Goal: Information Seeking & Learning: Learn about a topic

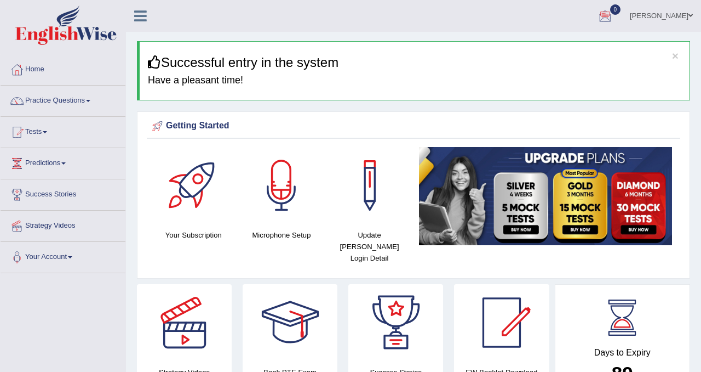
click at [259, 82] on h4 "Have a pleasant time!" at bounding box center [415, 80] width 534 height 11
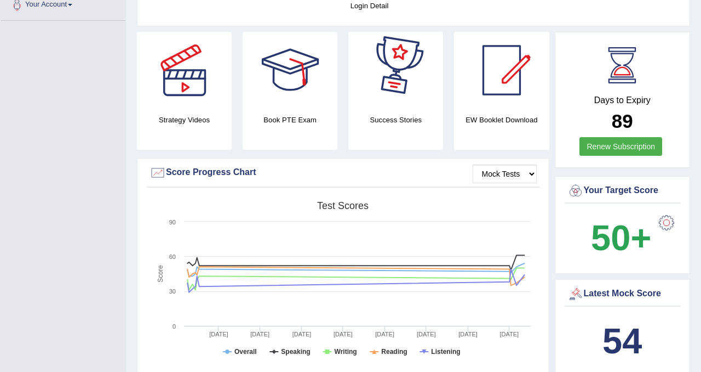
scroll to position [390, 0]
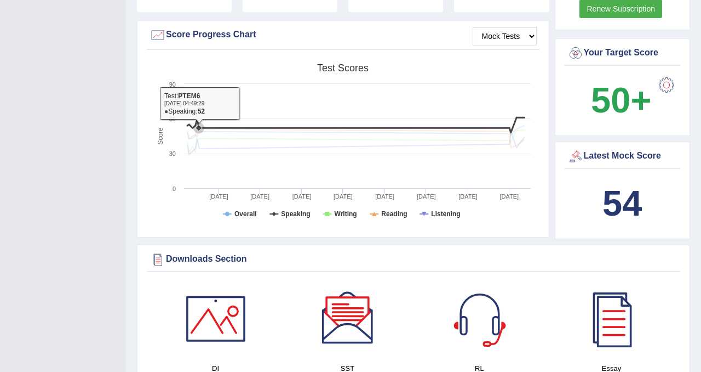
drag, startPoint x: 291, startPoint y: 116, endPoint x: 292, endPoint y: 99, distance: 17.5
click at [292, 99] on icon "Created with Highcharts 7.1.2 Score Test scores Overall Speaking Writing Readin…" at bounding box center [343, 143] width 387 height 170
drag, startPoint x: 304, startPoint y: 116, endPoint x: 309, endPoint y: 103, distance: 13.5
click at [309, 103] on icon "Created with Highcharts 7.1.2 Score Test scores Overall Speaking Writing Readin…" at bounding box center [343, 143] width 387 height 170
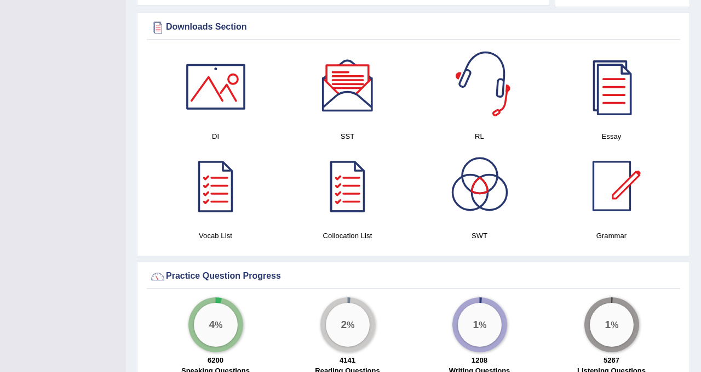
scroll to position [579, 0]
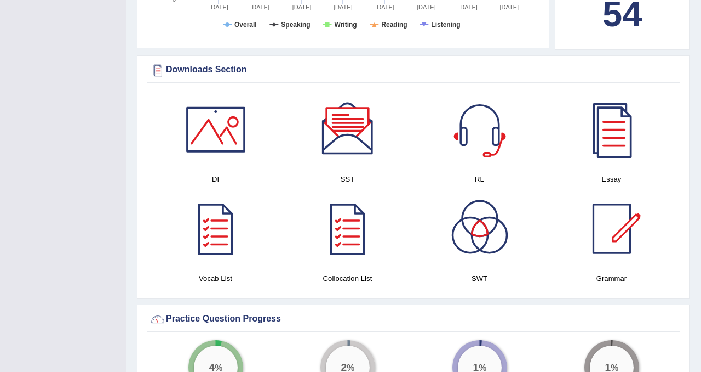
click at [208, 127] on div at bounding box center [216, 129] width 77 height 77
click at [229, 129] on div at bounding box center [216, 129] width 77 height 77
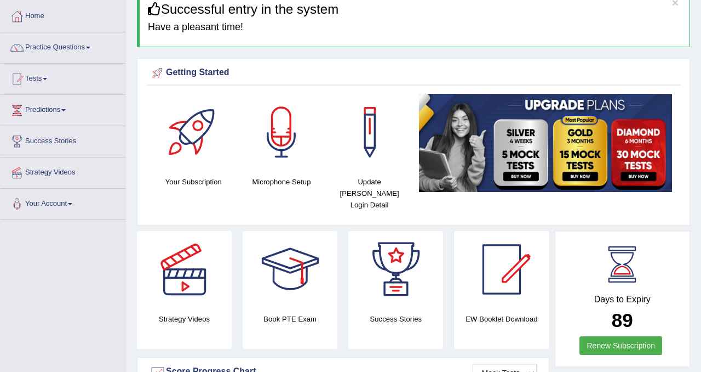
scroll to position [53, 0]
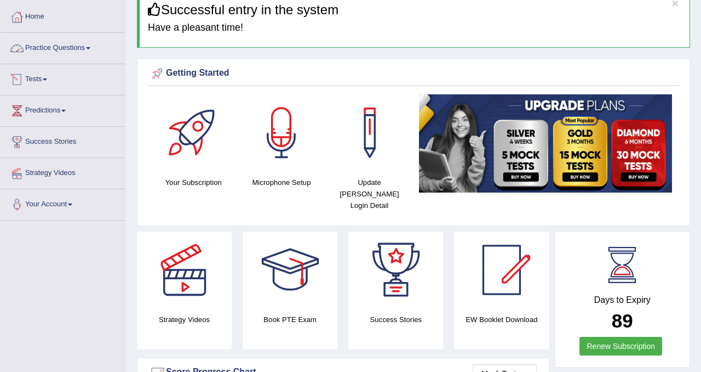
click at [56, 47] on link "Practice Questions" at bounding box center [63, 46] width 125 height 27
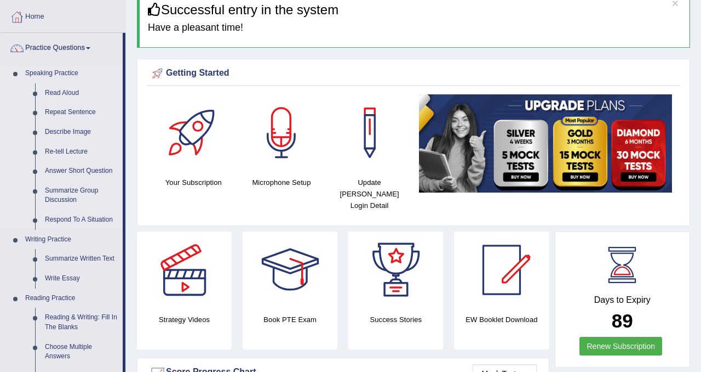
click at [61, 91] on link "Read Aloud" at bounding box center [81, 93] width 83 height 20
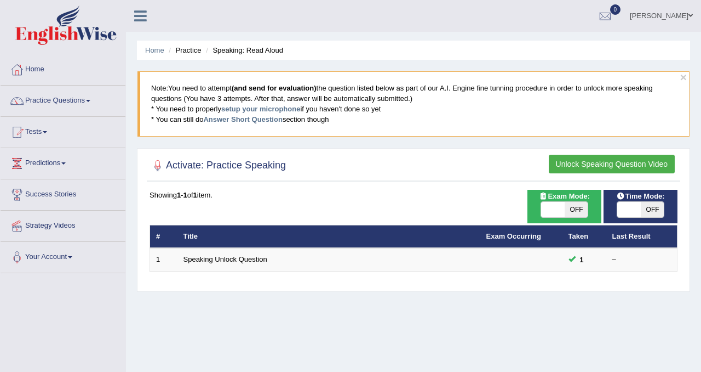
click at [584, 207] on span "OFF" at bounding box center [577, 209] width 24 height 15
checkbox input "true"
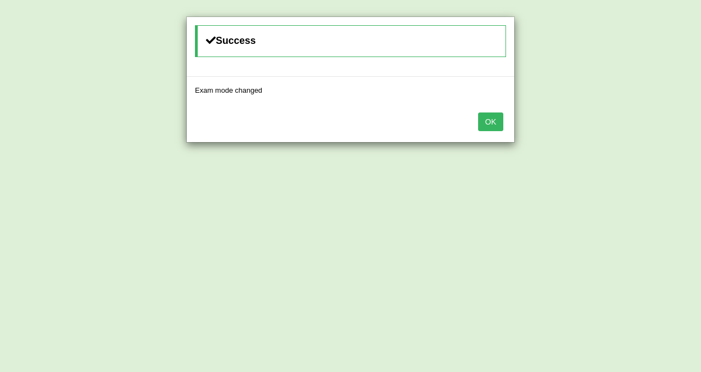
click at [485, 120] on button "OK" at bounding box center [490, 121] width 25 height 19
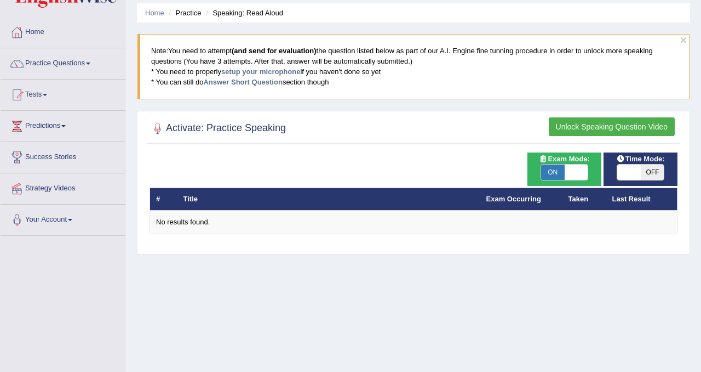
scroll to position [38, 0]
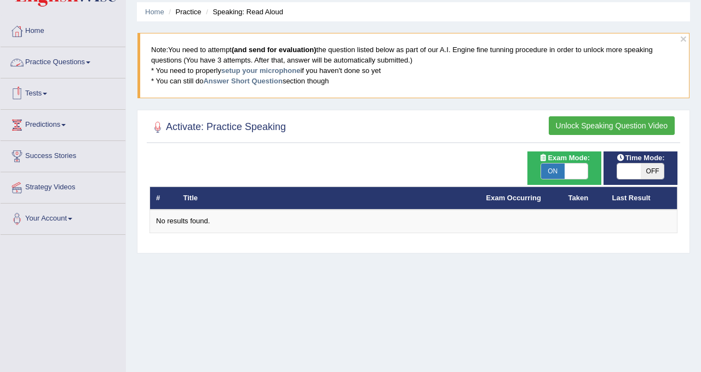
click at [85, 64] on link "Practice Questions" at bounding box center [63, 60] width 125 height 27
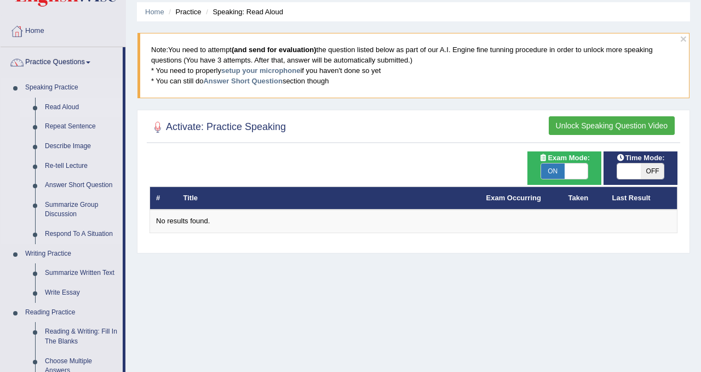
click at [71, 108] on link "Read Aloud" at bounding box center [81, 108] width 83 height 20
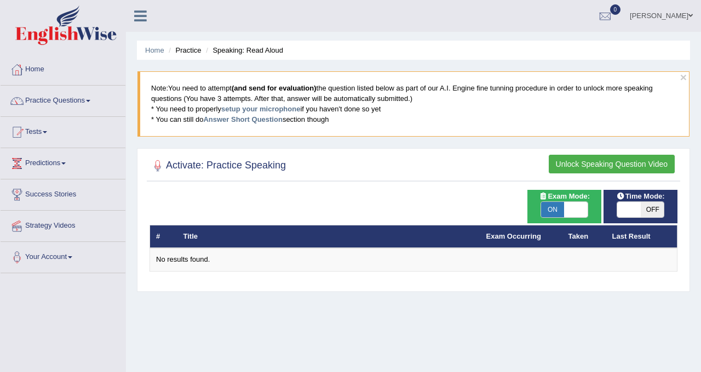
click at [555, 210] on span "ON" at bounding box center [553, 209] width 24 height 15
checkbox input "false"
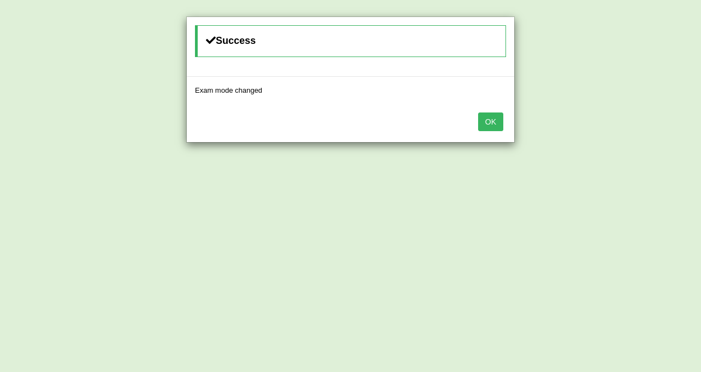
click at [487, 120] on button "OK" at bounding box center [490, 121] width 25 height 19
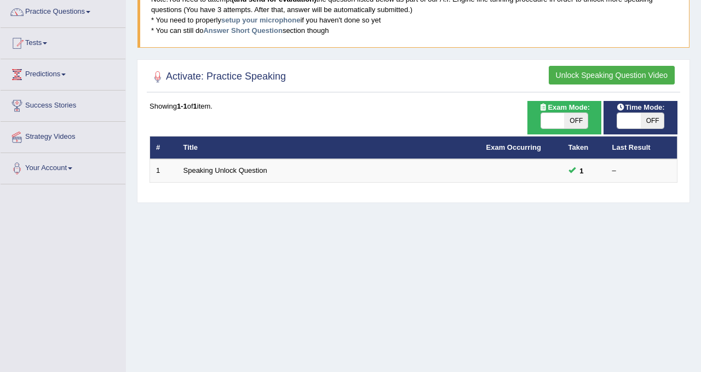
scroll to position [89, 0]
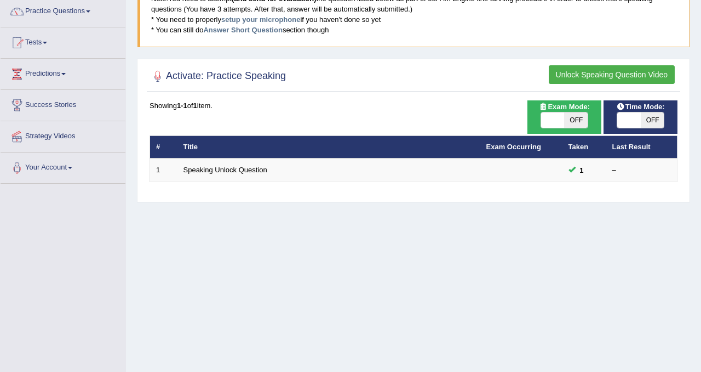
click at [607, 69] on button "Unlock Speaking Question Video" at bounding box center [612, 74] width 126 height 19
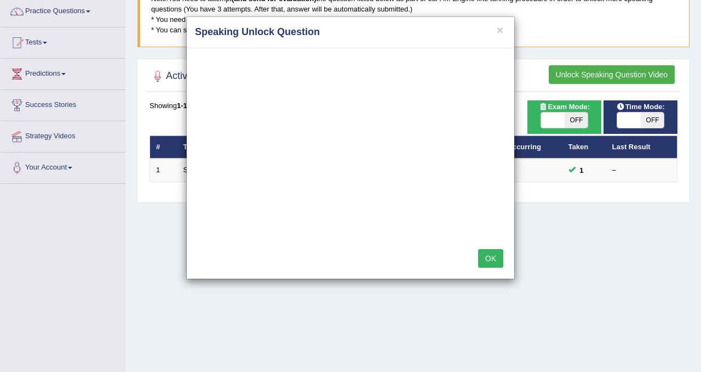
click at [494, 259] on button "OK" at bounding box center [490, 258] width 25 height 19
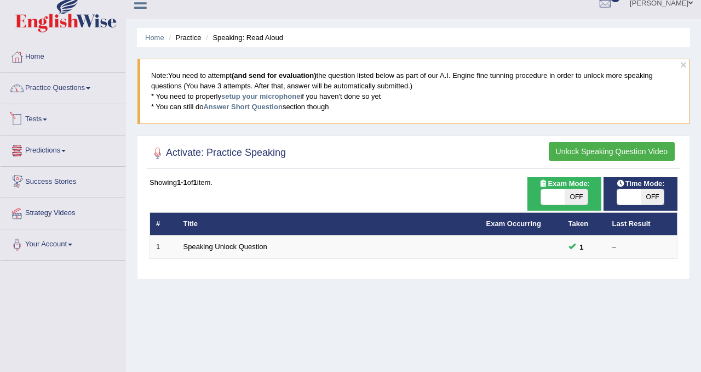
scroll to position [0, 0]
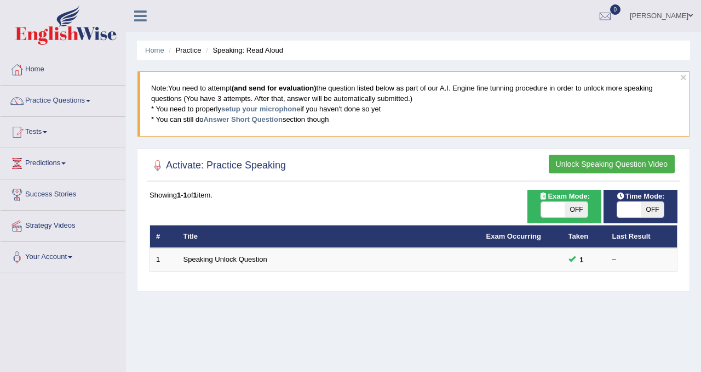
click at [585, 162] on button "Unlock Speaking Question Video" at bounding box center [612, 164] width 126 height 19
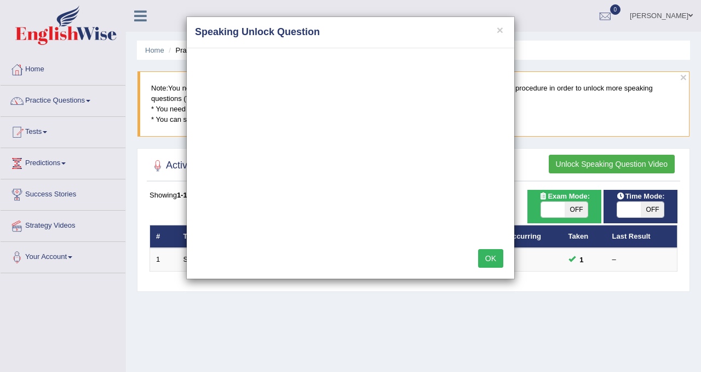
click at [496, 265] on button "OK" at bounding box center [490, 258] width 25 height 19
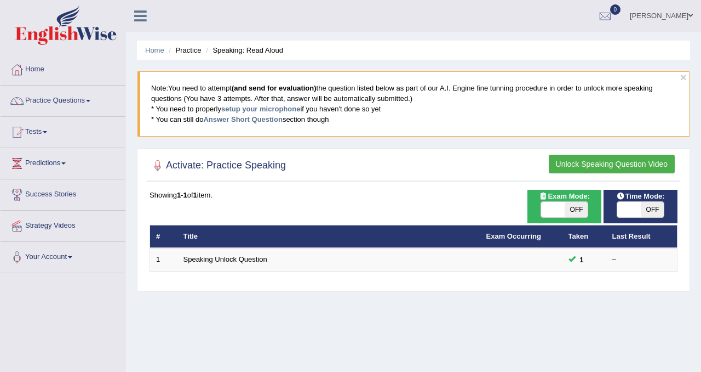
click at [592, 162] on button "Unlock Speaking Question Video" at bounding box center [612, 164] width 126 height 19
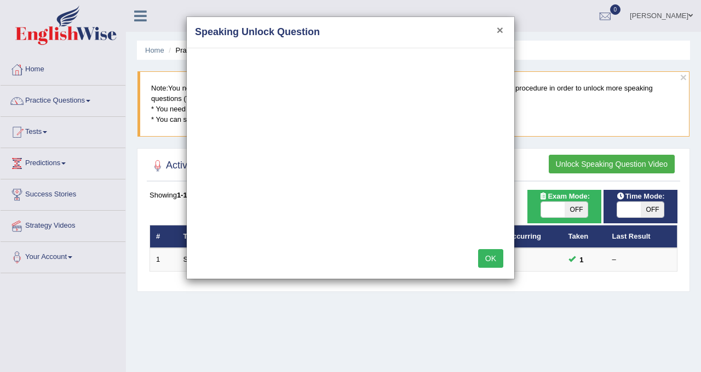
click at [499, 29] on button "×" at bounding box center [500, 30] width 7 height 12
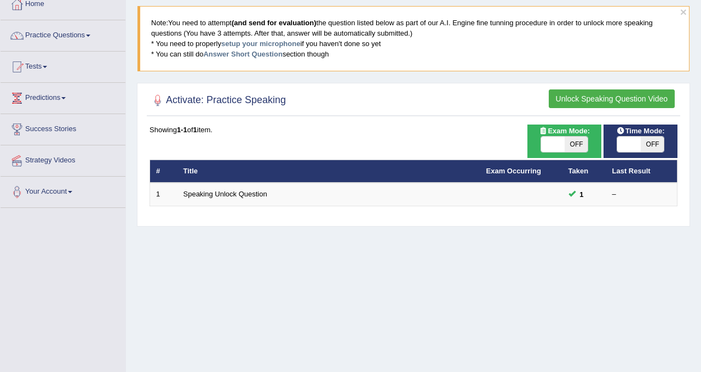
scroll to position [66, 0]
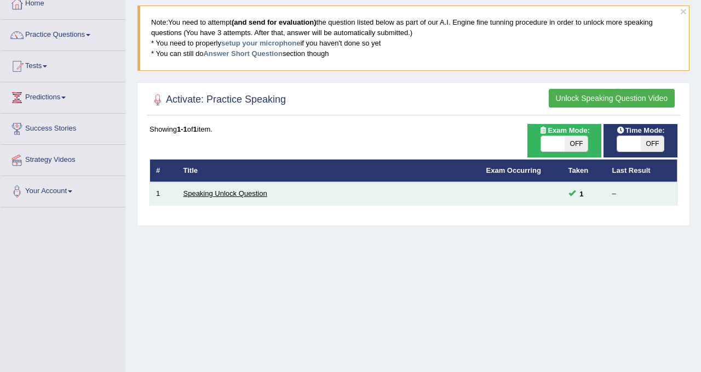
click at [225, 192] on link "Speaking Unlock Question" at bounding box center [226, 193] width 84 height 8
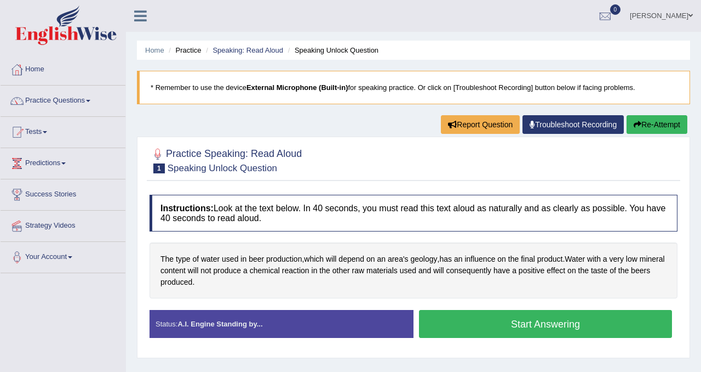
click at [553, 123] on link "Troubleshoot Recording" at bounding box center [573, 124] width 101 height 19
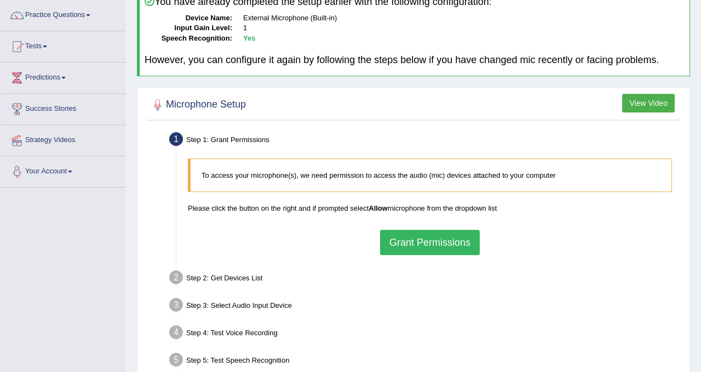
scroll to position [84, 0]
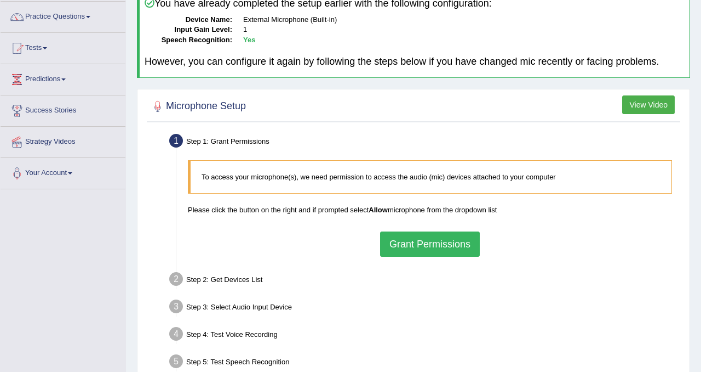
click at [454, 247] on button "Grant Permissions" at bounding box center [430, 243] width 100 height 25
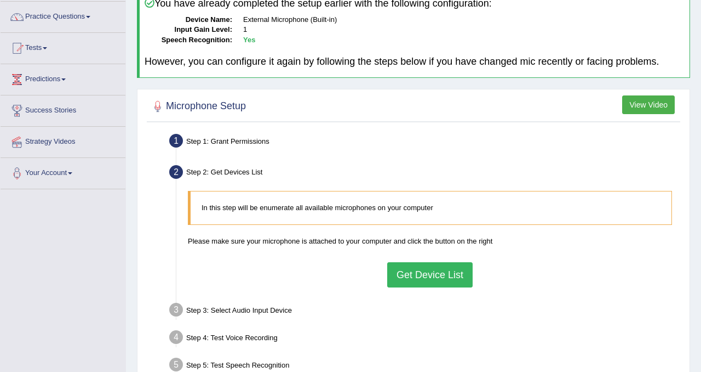
click at [453, 282] on button "Get Device List" at bounding box center [429, 274] width 85 height 25
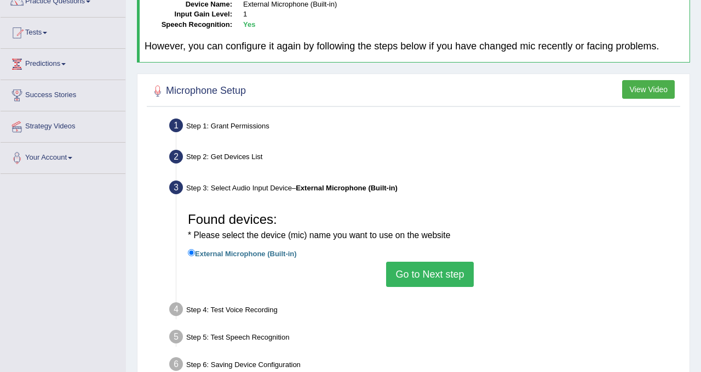
scroll to position [99, 0]
click at [453, 282] on button "Go to Next step" at bounding box center [429, 274] width 87 height 25
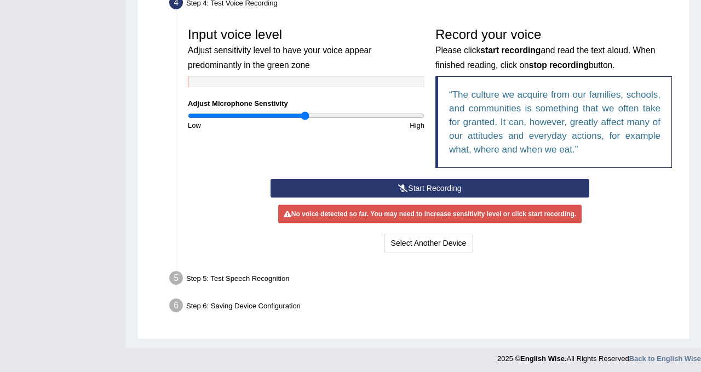
scroll to position [317, 0]
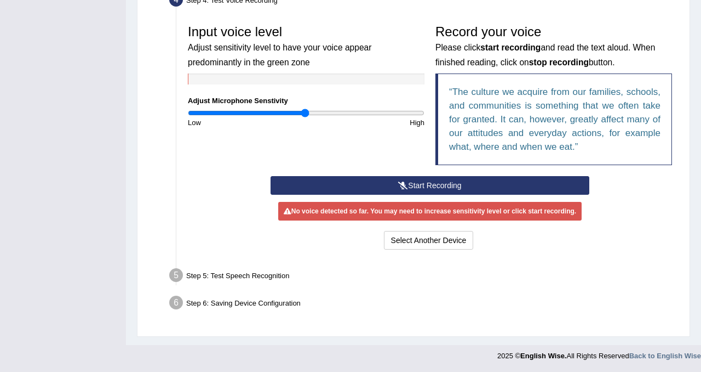
click at [436, 189] on button "Start Recording" at bounding box center [430, 185] width 319 height 19
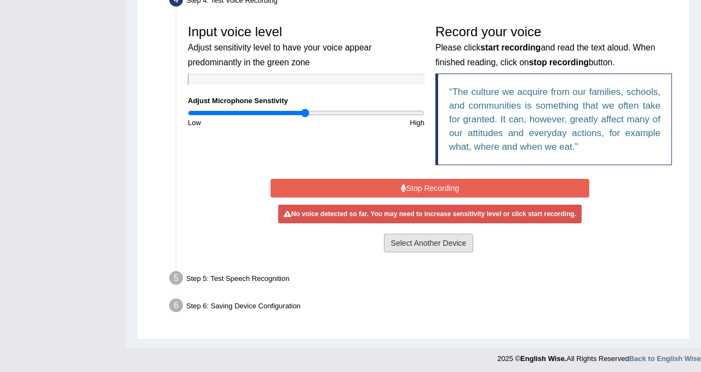
click at [428, 245] on button "Select Another Device" at bounding box center [429, 242] width 90 height 19
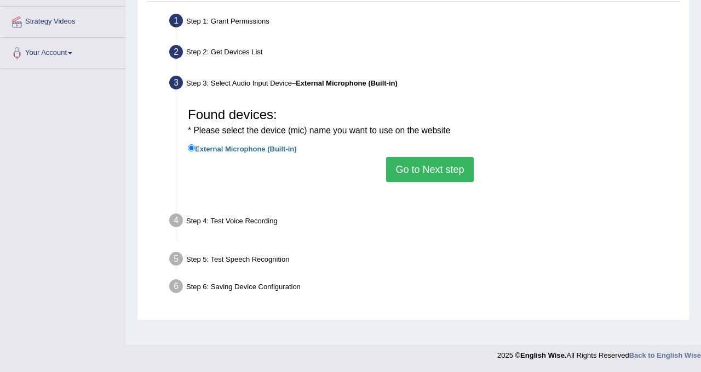
scroll to position [204, 0]
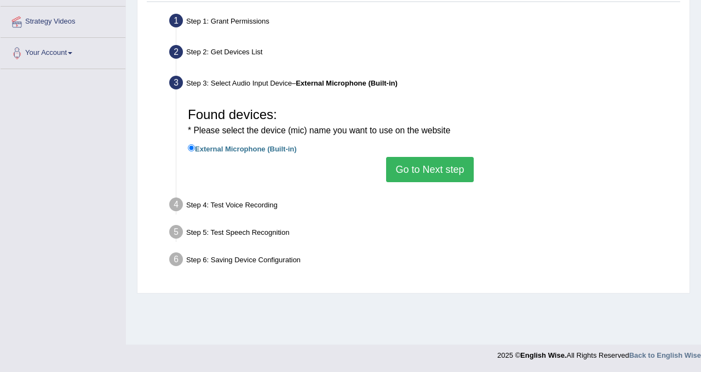
click at [424, 166] on button "Go to Next step" at bounding box center [429, 169] width 87 height 25
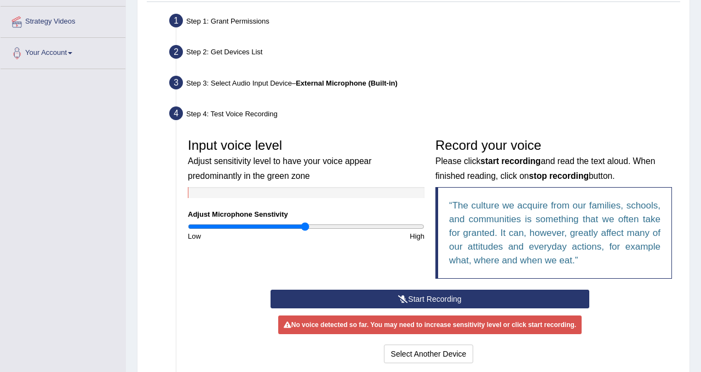
click at [438, 298] on button "Start Recording" at bounding box center [430, 298] width 319 height 19
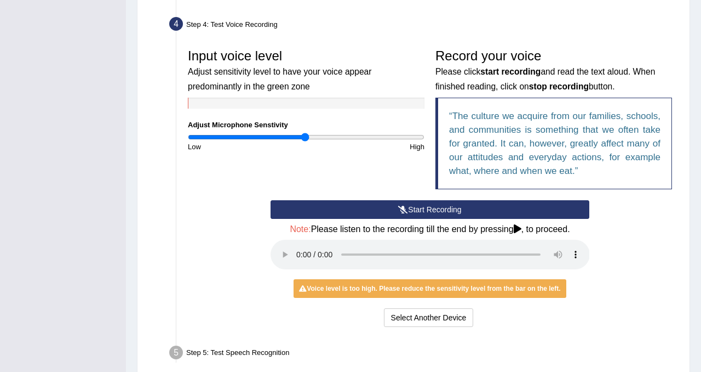
scroll to position [294, 0]
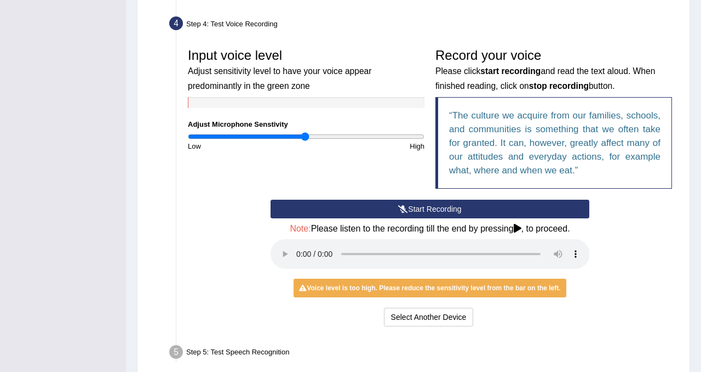
click at [385, 285] on div "Voice level is too high. Please reduce the sensitivity level from the bar on th…" at bounding box center [430, 287] width 272 height 19
click at [439, 207] on button "Start Recording" at bounding box center [430, 208] width 319 height 19
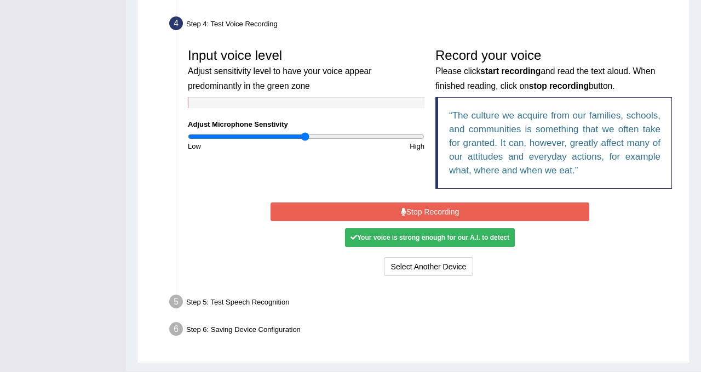
click at [436, 239] on div "Your voice is strong enough for our A.I. to detect" at bounding box center [430, 237] width 170 height 19
click at [438, 265] on button "Select Another Device" at bounding box center [429, 266] width 90 height 19
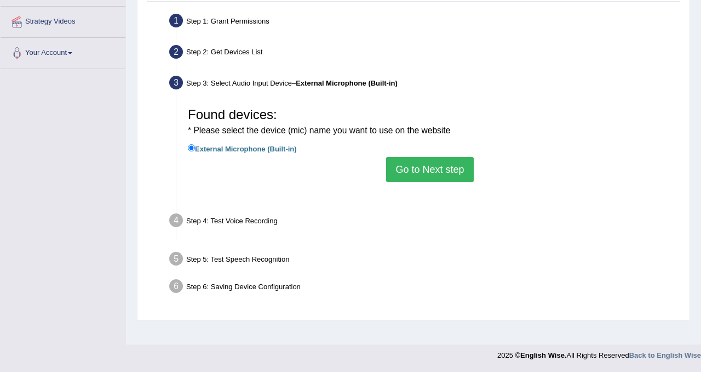
scroll to position [204, 0]
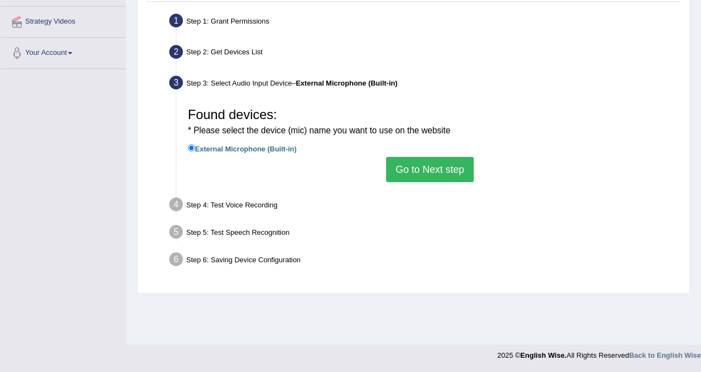
click at [437, 166] on button "Go to Next step" at bounding box center [429, 169] width 87 height 25
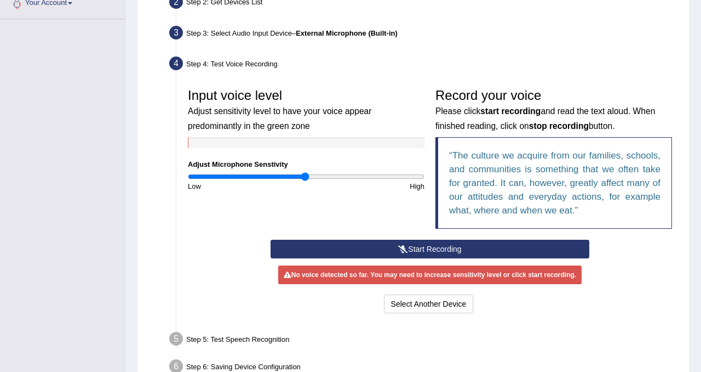
scroll to position [277, 0]
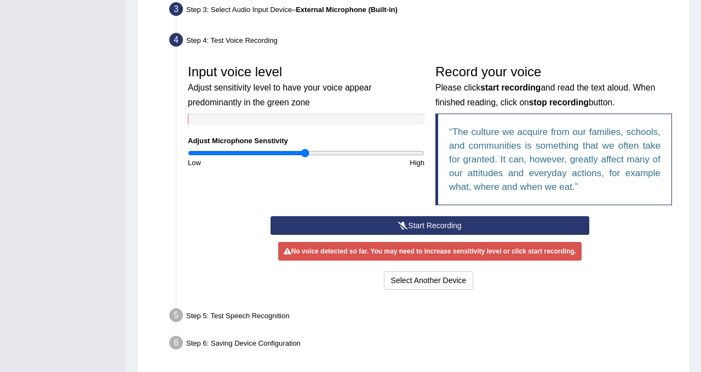
click at [415, 223] on button "Start Recording" at bounding box center [430, 225] width 319 height 19
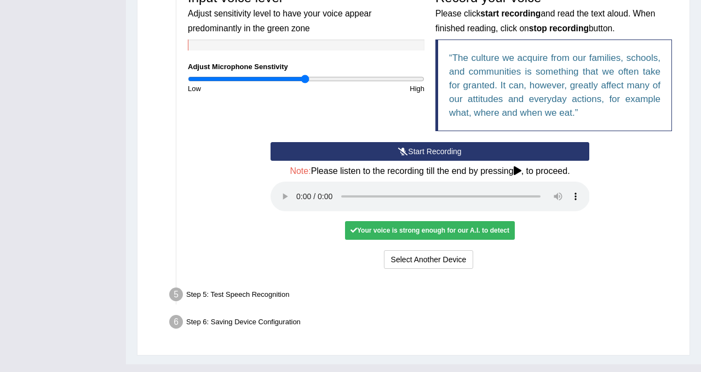
scroll to position [367, 0]
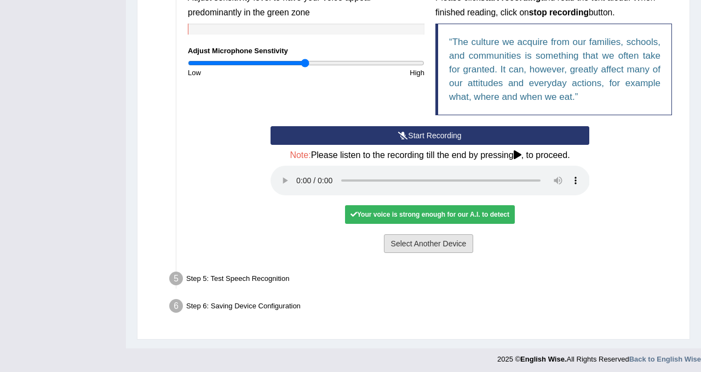
click at [447, 243] on button "Select Another Device" at bounding box center [429, 243] width 90 height 19
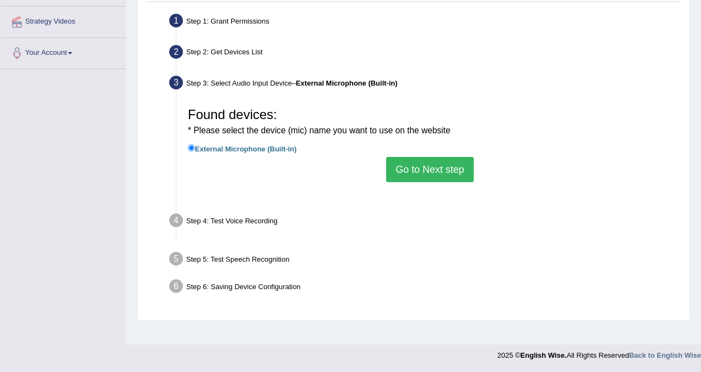
scroll to position [204, 0]
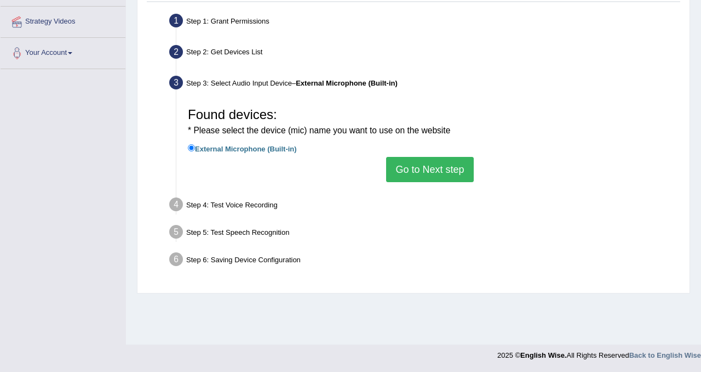
click at [241, 146] on label "External Microphone (Built-in)" at bounding box center [242, 148] width 109 height 12
click at [195, 146] on input "External Microphone (Built-in)" at bounding box center [191, 147] width 7 height 7
click at [454, 169] on button "Go to Next step" at bounding box center [429, 169] width 87 height 25
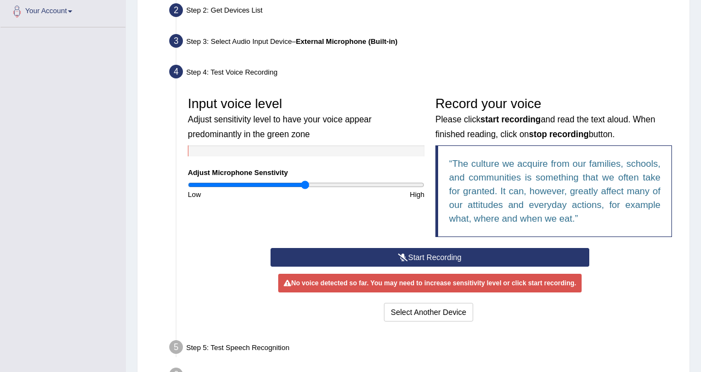
scroll to position [317, 0]
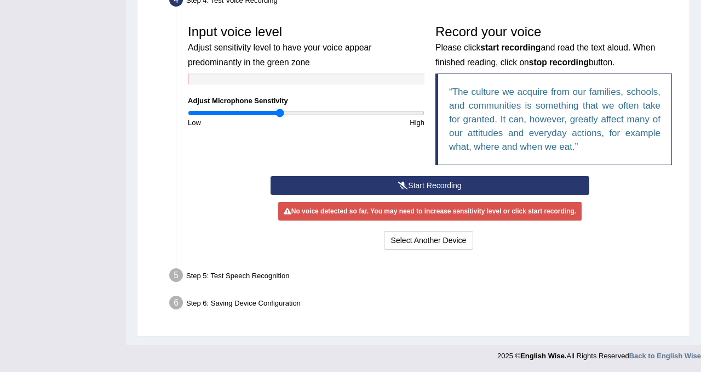
click at [280, 112] on input "range" at bounding box center [306, 112] width 237 height 9
click at [300, 111] on input "range" at bounding box center [306, 112] width 237 height 9
click at [426, 180] on button "Start Recording" at bounding box center [430, 185] width 319 height 19
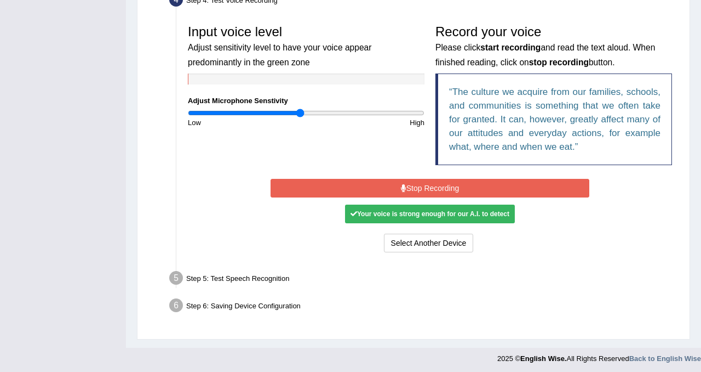
click at [449, 215] on div "Your voice is strong enough for our A.I. to detect" at bounding box center [430, 213] width 170 height 19
click at [255, 279] on div "Step 5: Test Speech Recognition" at bounding box center [424, 279] width 521 height 24
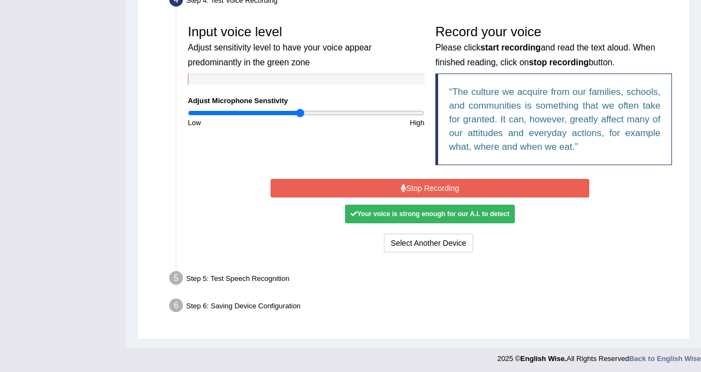
click at [260, 275] on div "Step 5: Test Speech Recognition" at bounding box center [424, 279] width 521 height 24
click at [553, 64] on b "stop recording" at bounding box center [559, 62] width 60 height 9
click at [449, 182] on button "Stop Recording" at bounding box center [430, 188] width 319 height 19
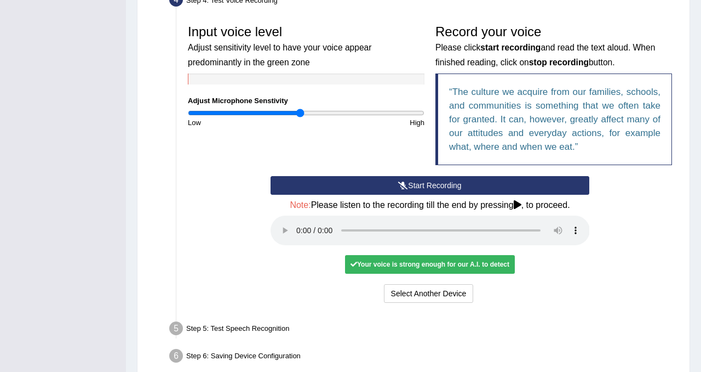
click at [454, 183] on button "Start Recording" at bounding box center [430, 185] width 319 height 19
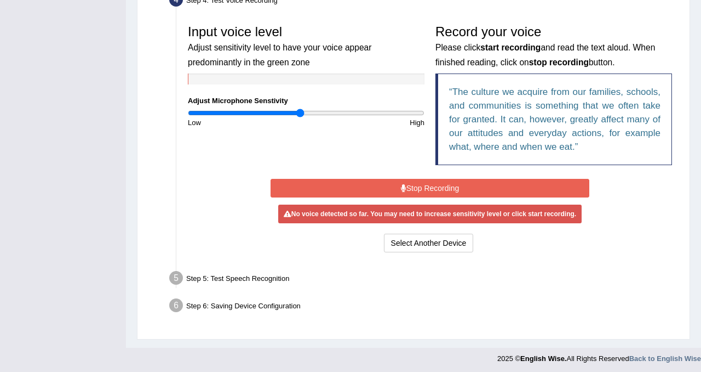
click at [454, 187] on button "Stop Recording" at bounding box center [430, 188] width 319 height 19
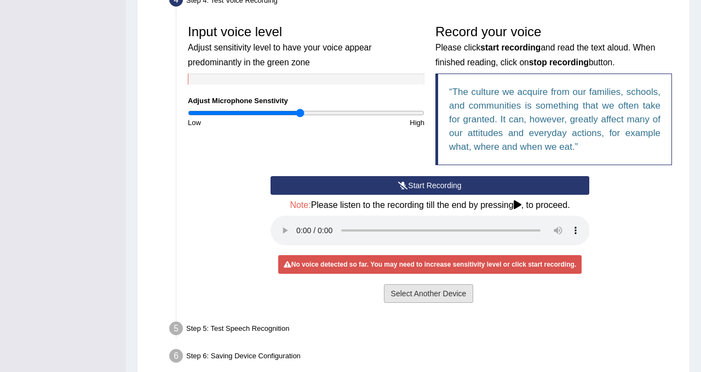
click at [445, 289] on button "Select Another Device" at bounding box center [429, 293] width 90 height 19
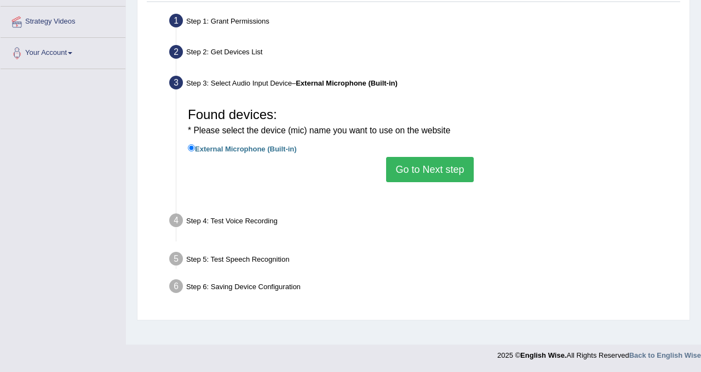
scroll to position [204, 0]
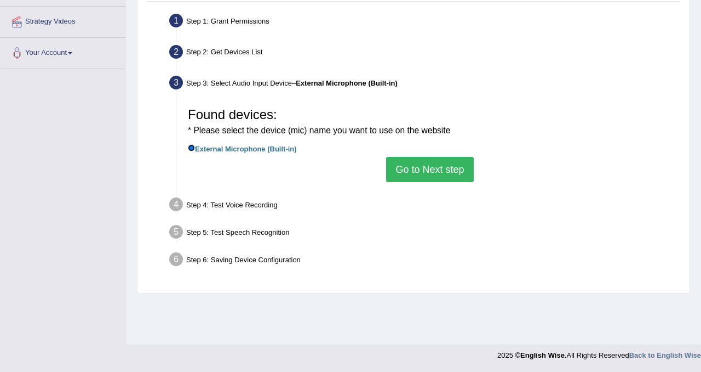
click at [192, 144] on input "External Microphone (Built-in)" at bounding box center [191, 147] width 7 height 7
click at [452, 167] on button "Go to Next step" at bounding box center [429, 169] width 87 height 25
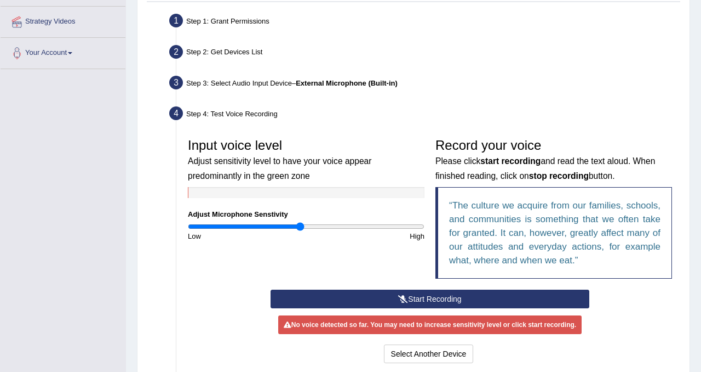
click at [437, 297] on button "Start Recording" at bounding box center [430, 298] width 319 height 19
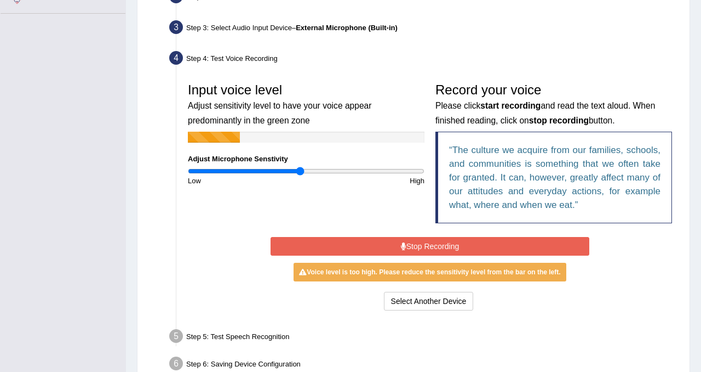
scroll to position [269, 0]
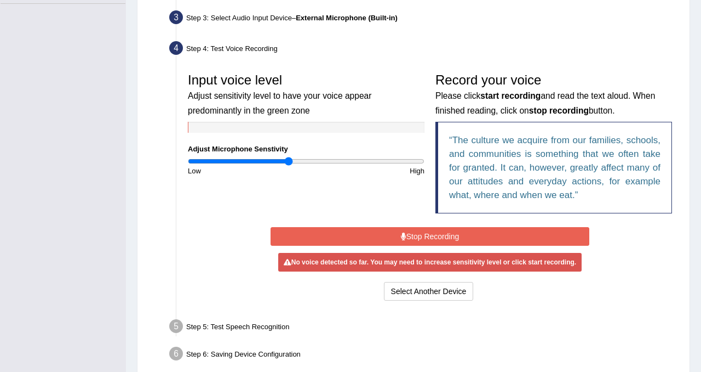
click at [290, 161] on input "range" at bounding box center [306, 161] width 237 height 9
click at [438, 235] on button "Stop Recording" at bounding box center [430, 236] width 319 height 19
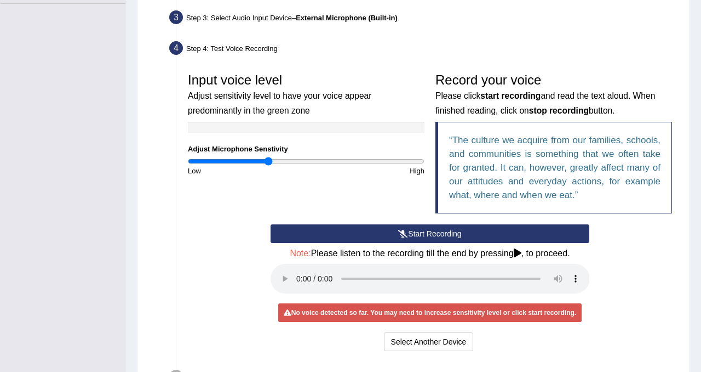
click at [269, 161] on input "range" at bounding box center [306, 161] width 237 height 9
click at [310, 159] on input "range" at bounding box center [306, 161] width 237 height 9
click at [327, 162] on input "range" at bounding box center [306, 161] width 237 height 9
type input "1"
click at [304, 158] on input "range" at bounding box center [306, 161] width 237 height 9
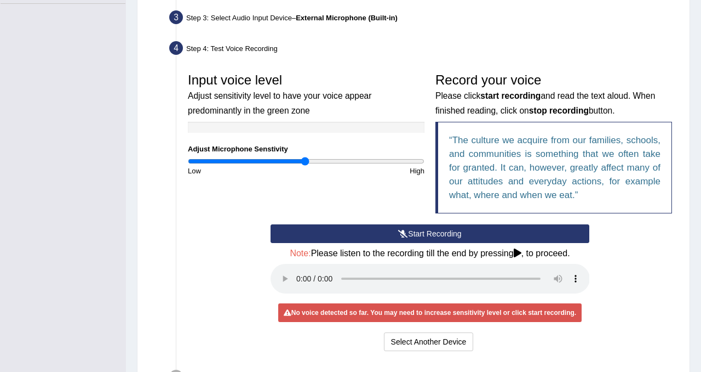
click at [300, 159] on input "range" at bounding box center [306, 161] width 237 height 9
click at [441, 236] on button "Start Recording" at bounding box center [430, 233] width 319 height 19
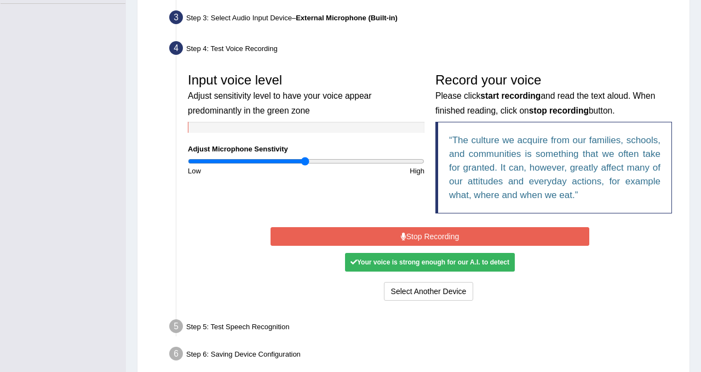
click at [443, 263] on div "Your voice is strong enough for our A.I. to detect" at bounding box center [430, 262] width 170 height 19
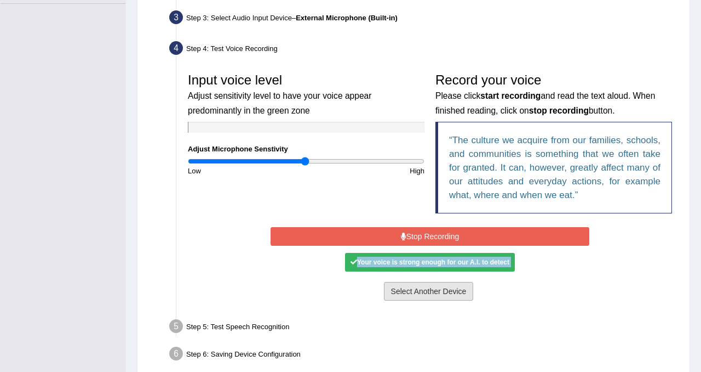
click at [439, 288] on button "Select Another Device" at bounding box center [429, 291] width 90 height 19
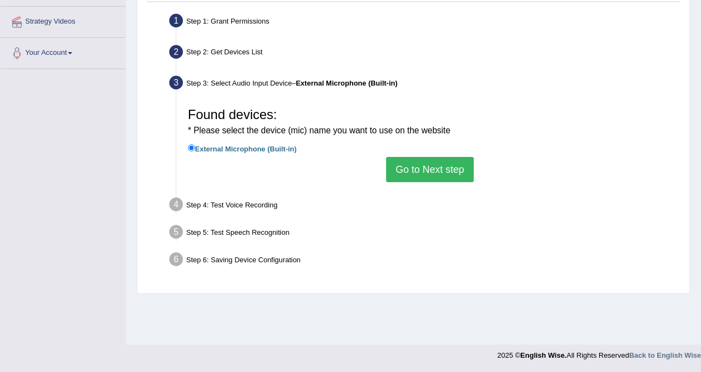
scroll to position [182, 0]
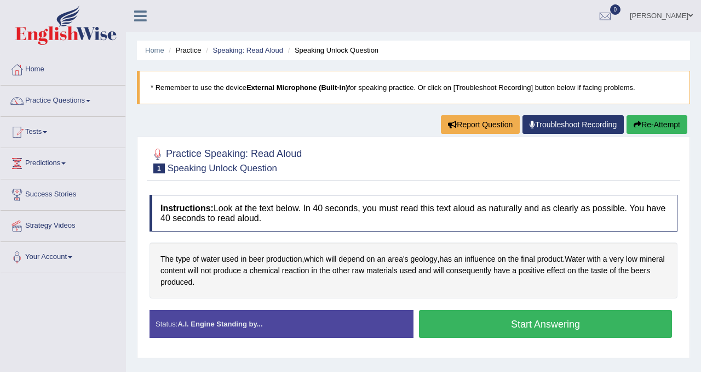
click at [507, 329] on button "Start Answering" at bounding box center [545, 324] width 253 height 28
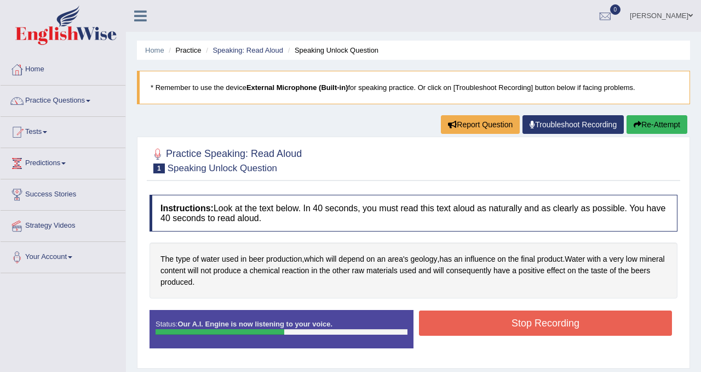
click at [507, 329] on button "Stop Recording" at bounding box center [545, 322] width 253 height 25
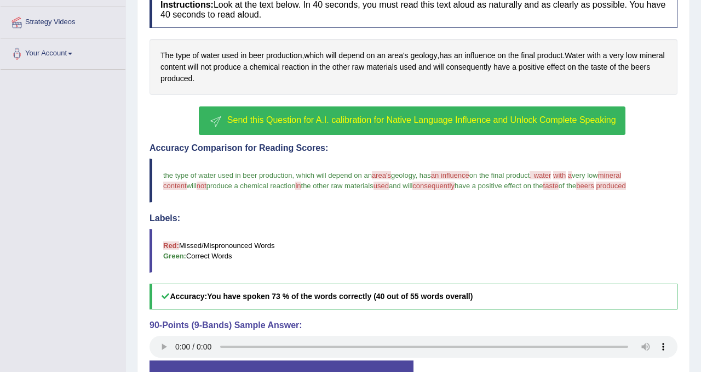
scroll to position [205, 0]
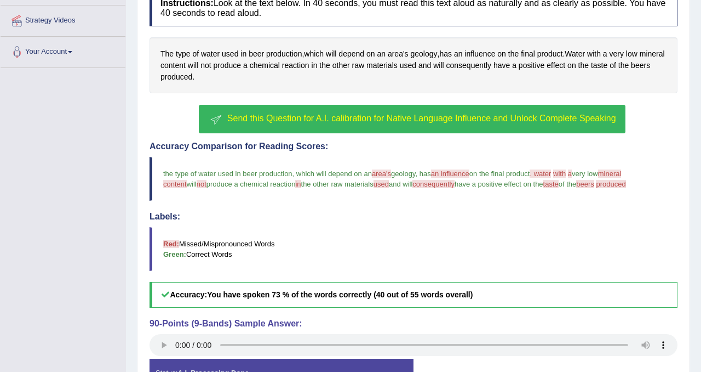
click at [299, 121] on span "Send this Question for A.I. calibration for Native Language Influence and Unloc…" at bounding box center [421, 117] width 389 height 9
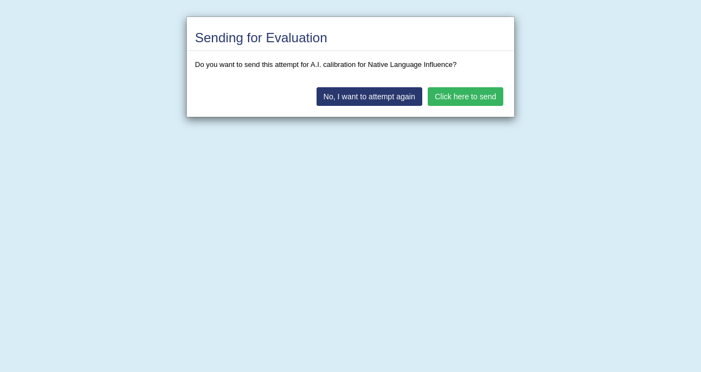
click at [431, 98] on button "Click here to send" at bounding box center [466, 96] width 76 height 19
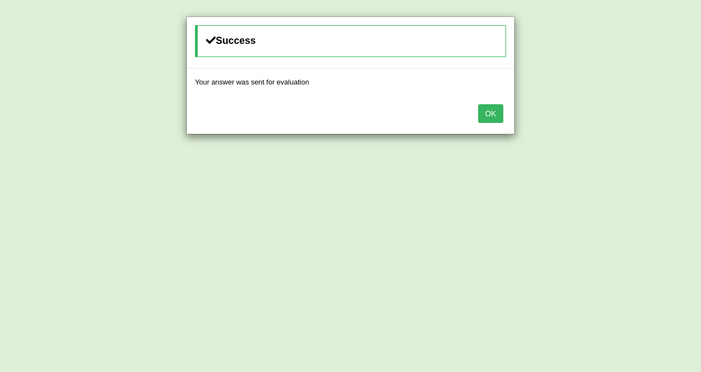
click at [501, 107] on button "OK" at bounding box center [490, 113] width 25 height 19
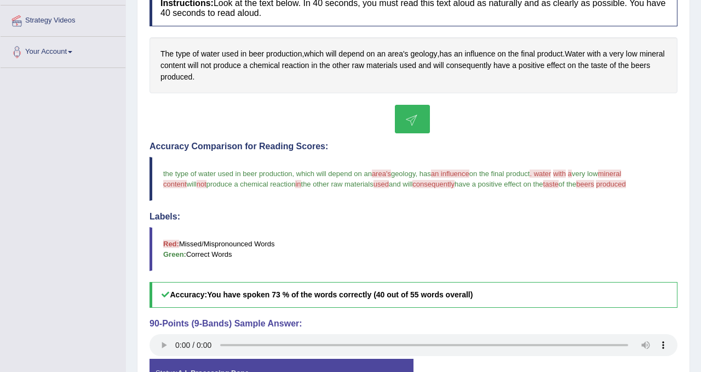
scroll to position [257, 0]
